Goal: Task Accomplishment & Management: Use online tool/utility

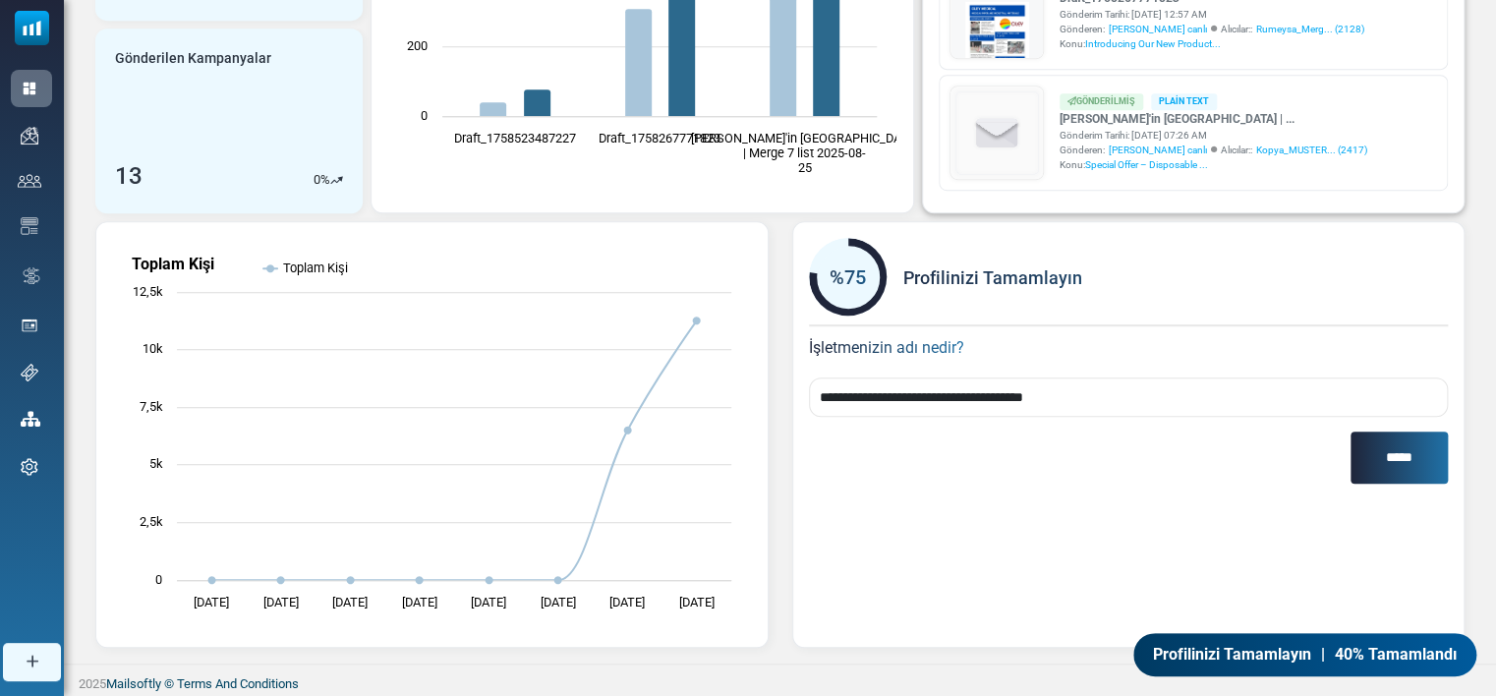
scroll to position [366, 0]
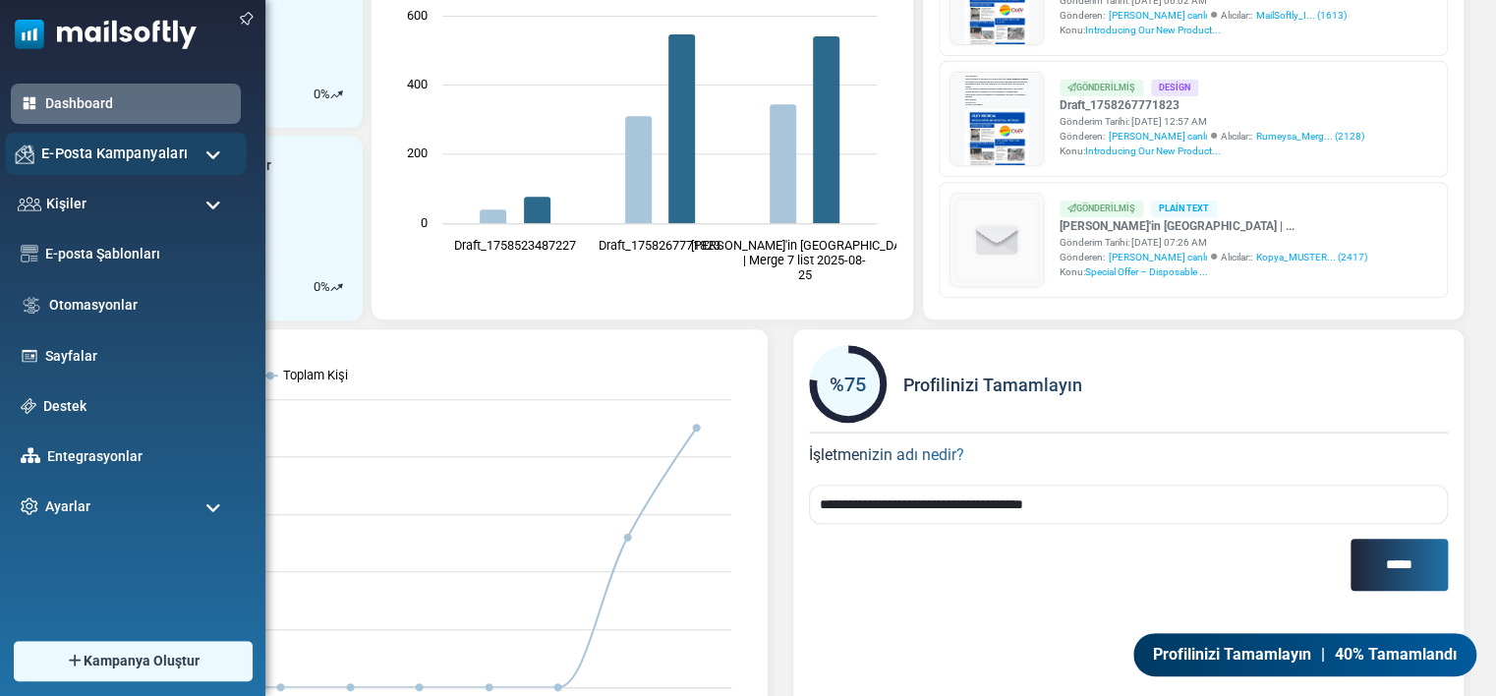
click at [95, 160] on span "E-Posta Kampanyaları" at bounding box center [114, 154] width 146 height 22
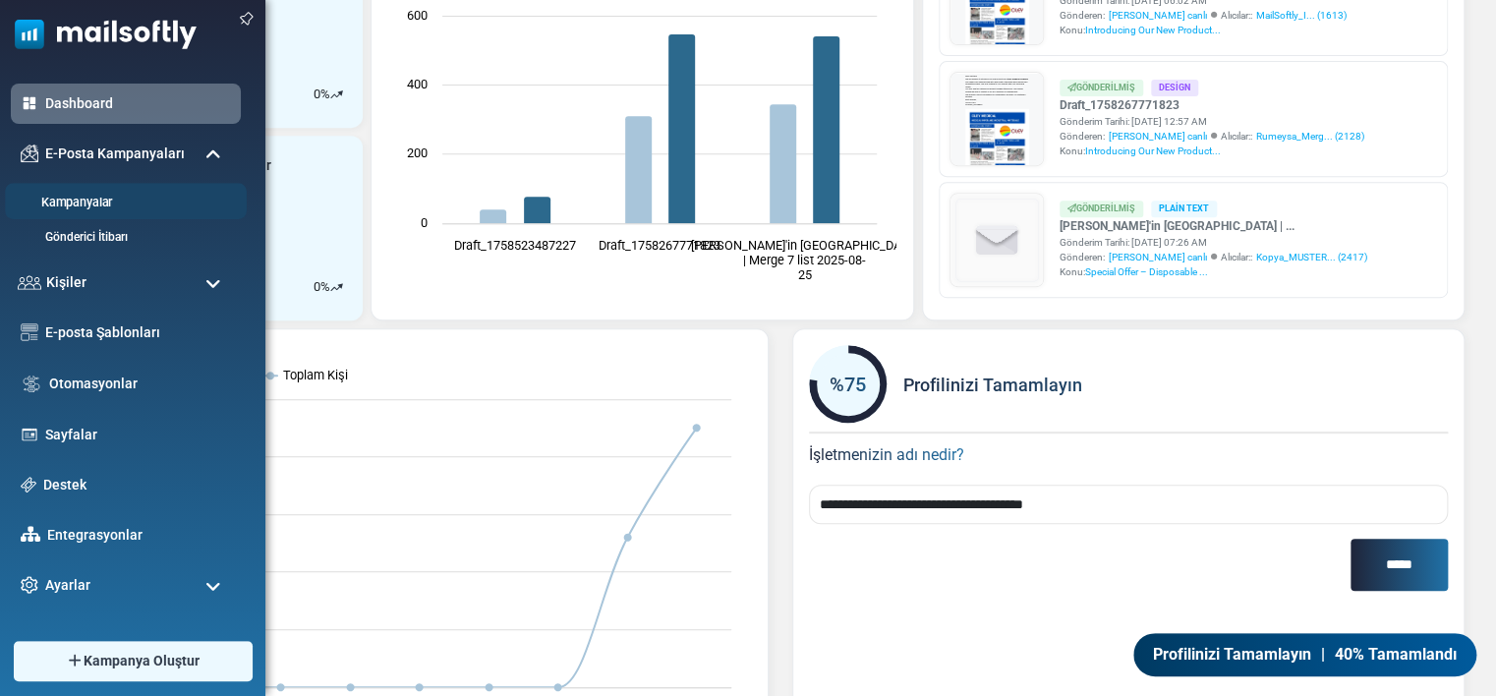
click at [74, 198] on link "Kampanyalar" at bounding box center [123, 203] width 236 height 19
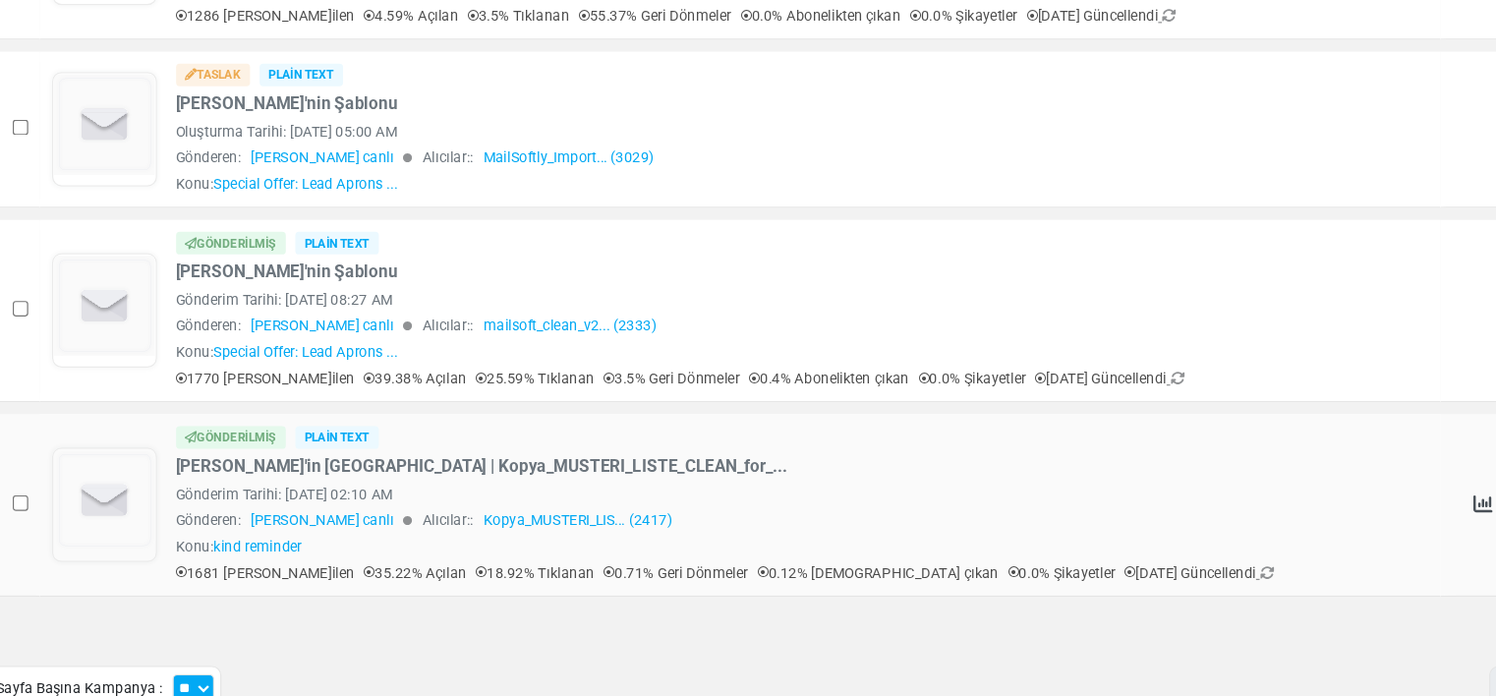
scroll to position [1180, 0]
